Goal: Task Accomplishment & Management: Complete application form

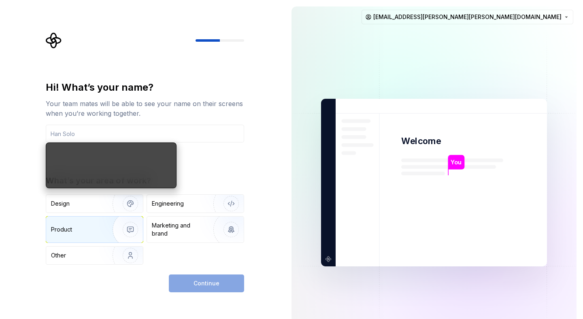
click at [105, 230] on img "button" at bounding box center [125, 229] width 52 height 54
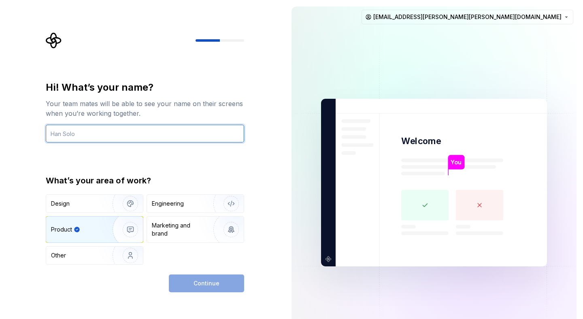
click at [85, 138] on input "text" at bounding box center [145, 134] width 198 height 18
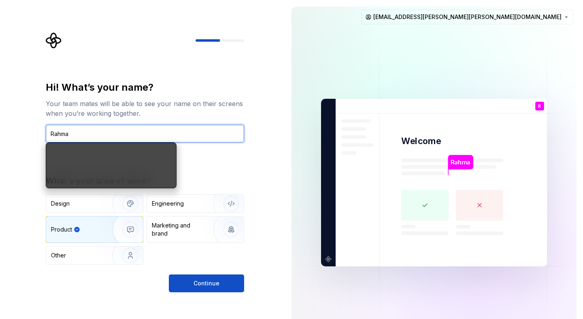
type input "Rahma"
click at [252, 162] on div "Hi! What’s your name? Your team mates will be able to see your name on their sc…" at bounding box center [147, 162] width 213 height 260
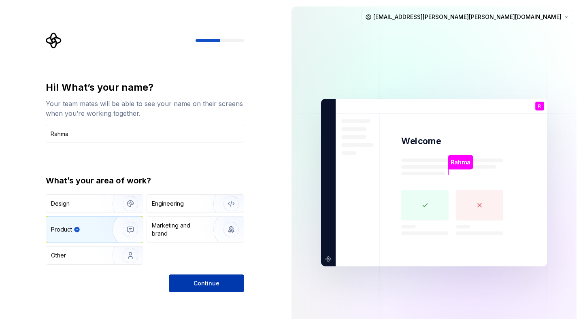
click at [215, 288] on button "Continue" at bounding box center [206, 283] width 75 height 18
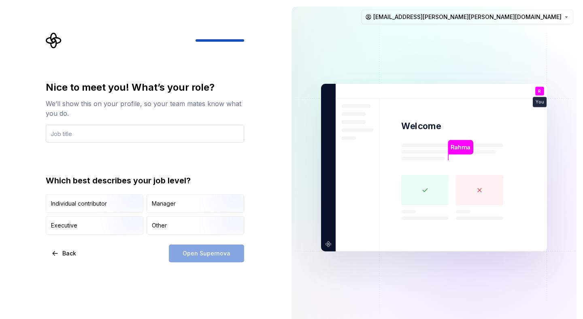
click at [98, 137] on input "text" at bounding box center [145, 134] width 198 height 18
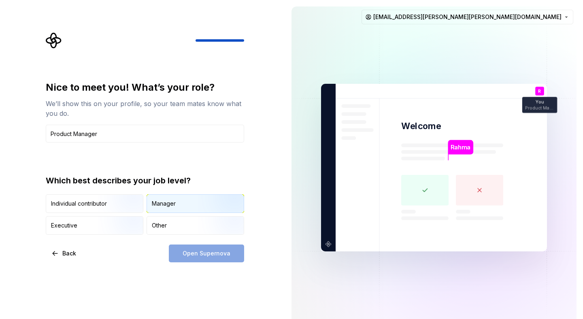
type input "Product Manager"
click at [168, 201] on div "Manager" at bounding box center [164, 203] width 24 height 8
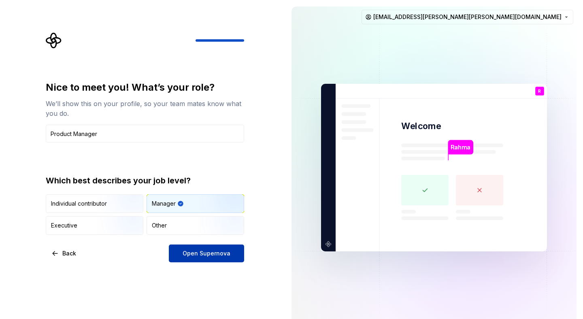
click at [202, 258] on button "Open Supernova" at bounding box center [206, 253] width 75 height 18
